Goal: Information Seeking & Learning: Learn about a topic

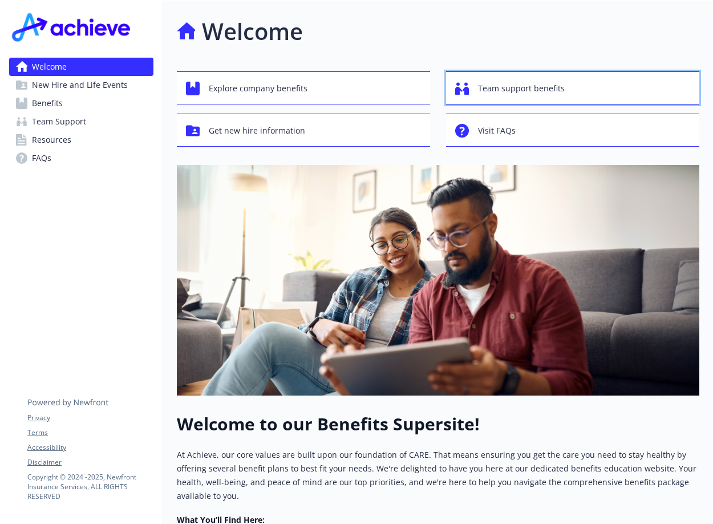
click at [476, 87] on div "Team support benefits" at bounding box center [574, 89] width 238 height 22
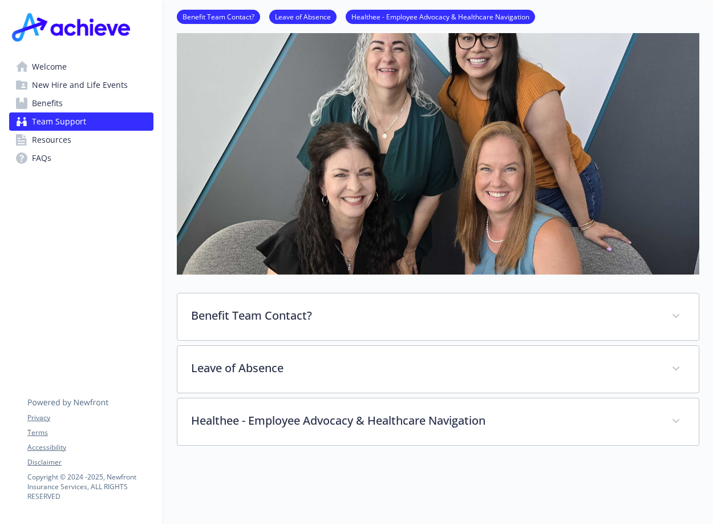
scroll to position [171, 0]
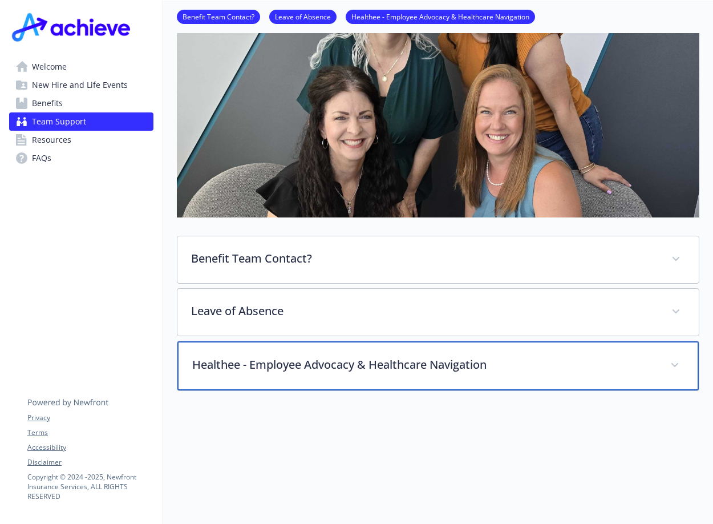
click at [364, 356] on p "Healthee - Employee Advocacy & Healthcare Navigation" at bounding box center [424, 364] width 464 height 17
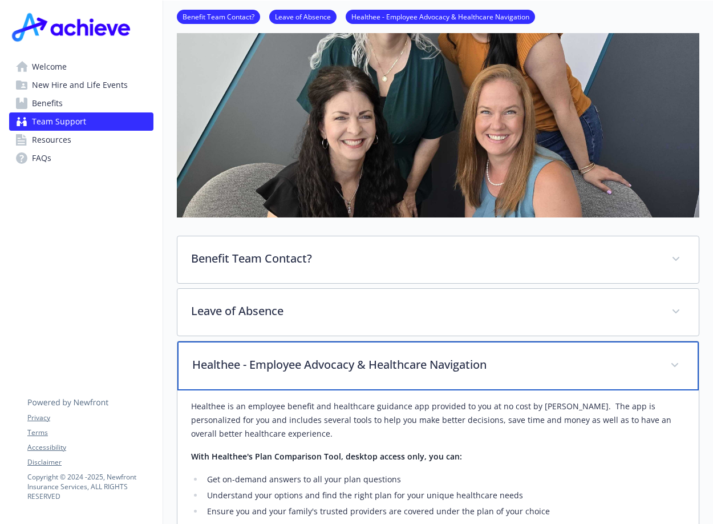
scroll to position [0, 0]
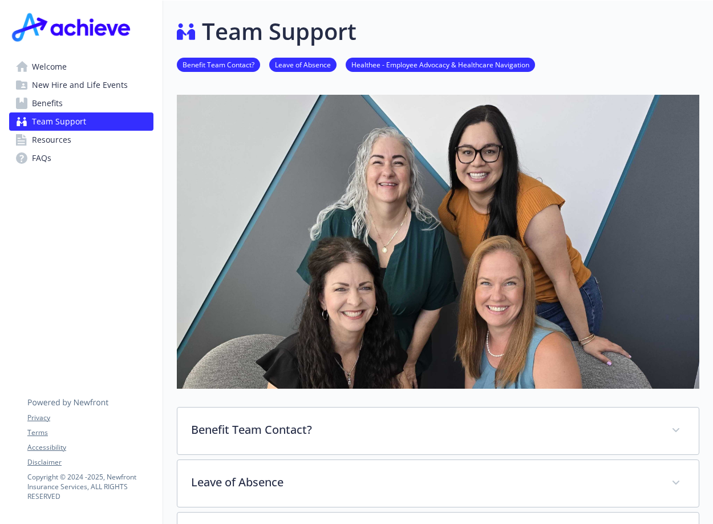
click at [65, 139] on span "Resources" at bounding box center [51, 140] width 39 height 18
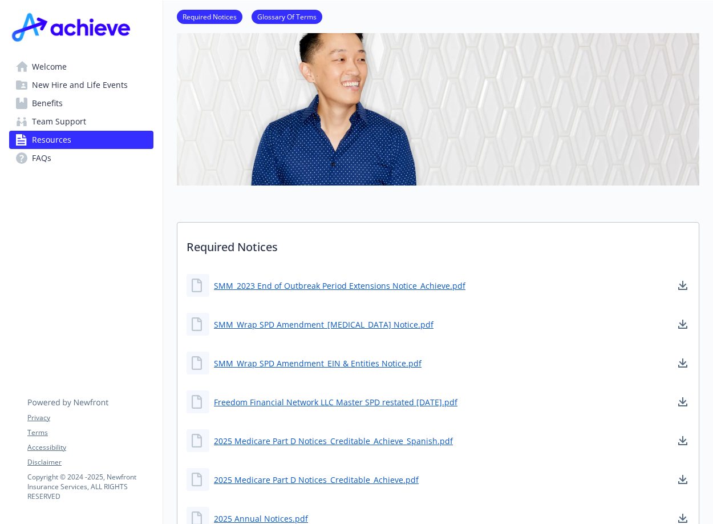
scroll to position [171, 0]
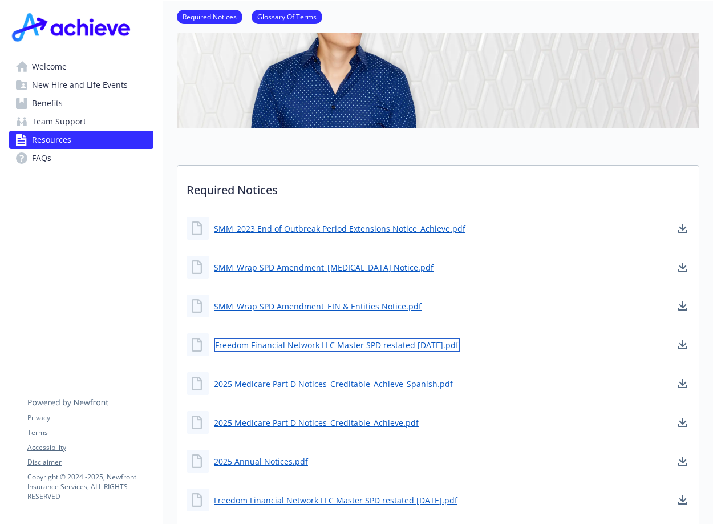
click at [378, 345] on link "Freedom Financial Network LLC Master SPD restated [DATE].pdf" at bounding box center [337, 345] width 246 height 14
